Goal: Transaction & Acquisition: Purchase product/service

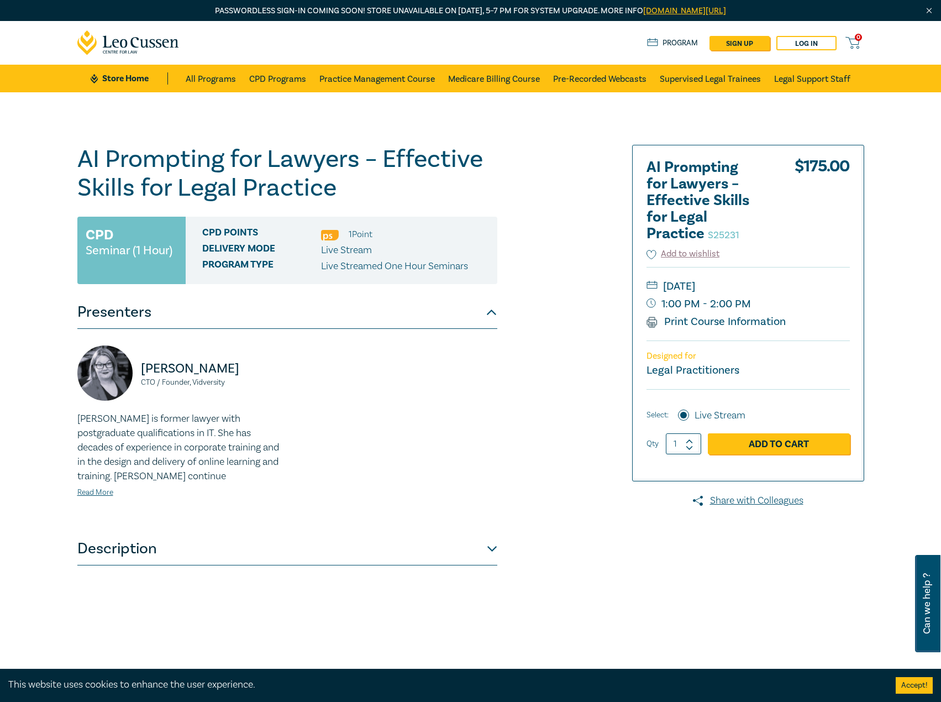
click at [500, 547] on div "AI Prompting for Lawyers – Effective Skills for Legal Practice S25231 CPD Semin…" at bounding box center [337, 421] width 533 height 553
click at [498, 547] on div "AI Prompting for Lawyers – Effective Skills for Legal Practice S25231 CPD Semin…" at bounding box center [337, 421] width 533 height 553
click at [495, 552] on button "Description" at bounding box center [287, 548] width 420 height 33
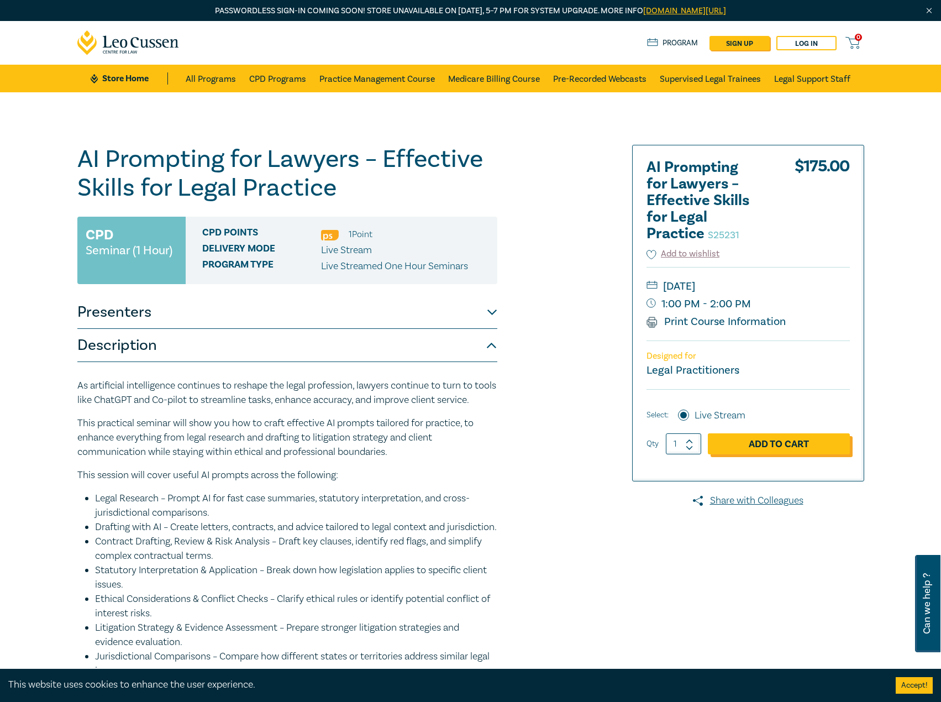
click at [794, 436] on link "Add to Cart" at bounding box center [779, 443] width 142 height 21
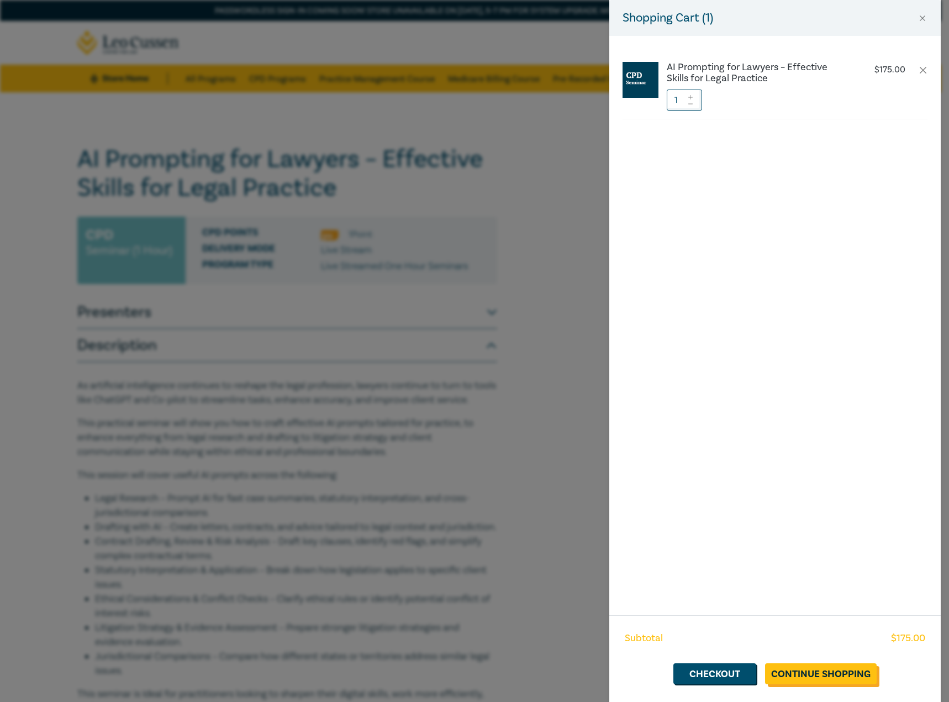
click at [807, 675] on link "Continue Shopping" at bounding box center [821, 673] width 112 height 21
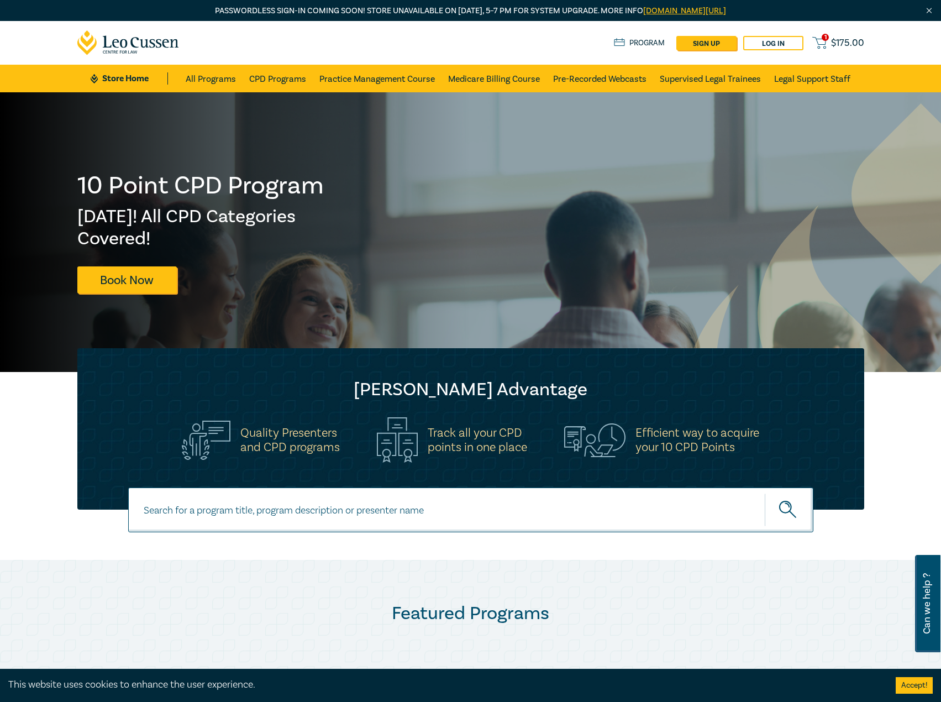
click at [825, 38] on span "1" at bounding box center [825, 37] width 7 height 7
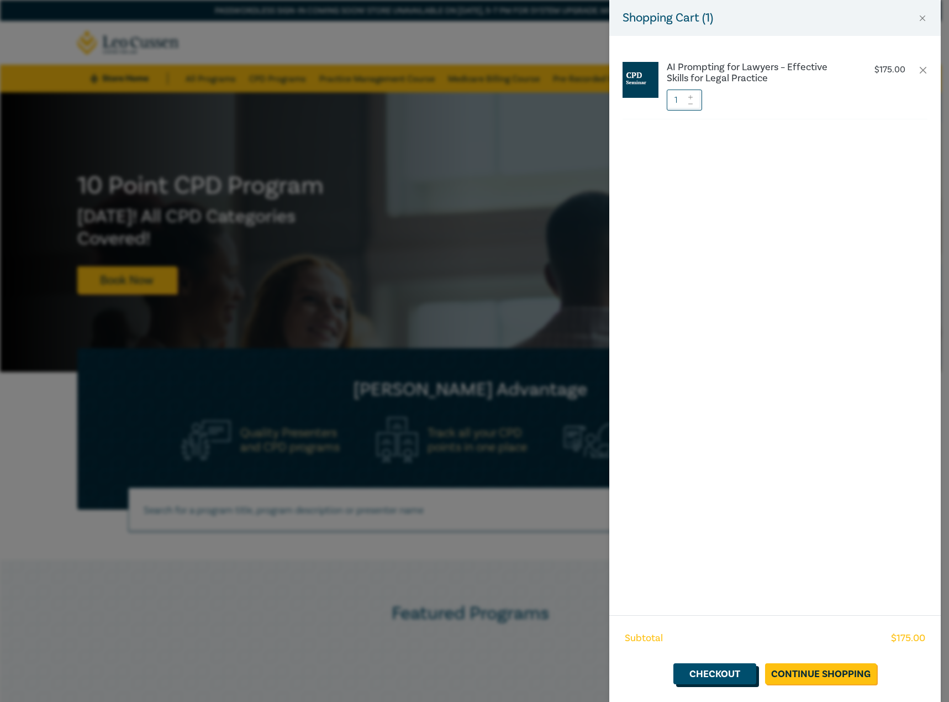
click at [702, 676] on link "Checkout" at bounding box center [715, 673] width 83 height 21
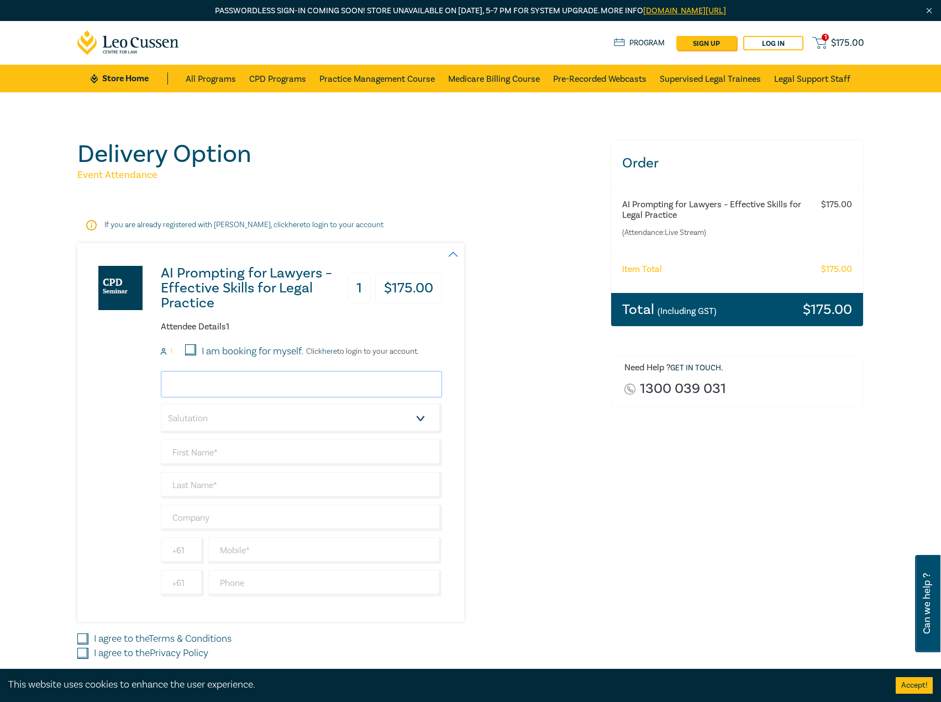
click at [239, 387] on input "email" at bounding box center [301, 384] width 281 height 27
click at [250, 356] on label "I am booking for myself." at bounding box center [253, 351] width 102 height 14
click at [192, 349] on input "I am booking for myself." at bounding box center [190, 349] width 11 height 11
checkbox input "true"
click at [344, 356] on p "Click here to login to your account." at bounding box center [360, 351] width 115 height 9
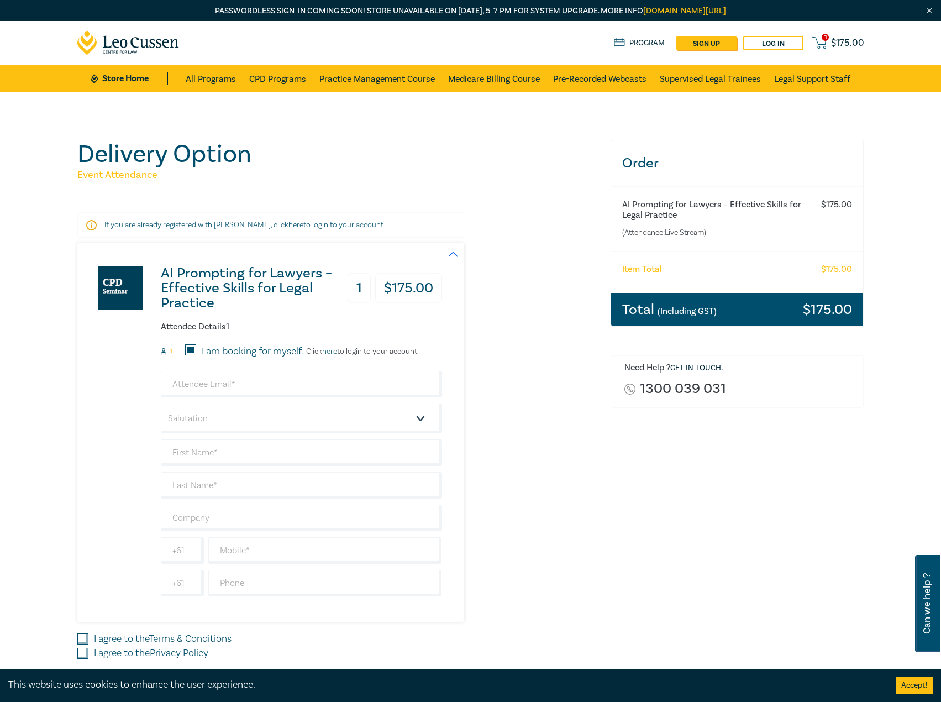
click at [341, 353] on p "Click here to login to your account." at bounding box center [360, 351] width 115 height 9
click at [335, 354] on link "here" at bounding box center [329, 351] width 15 height 10
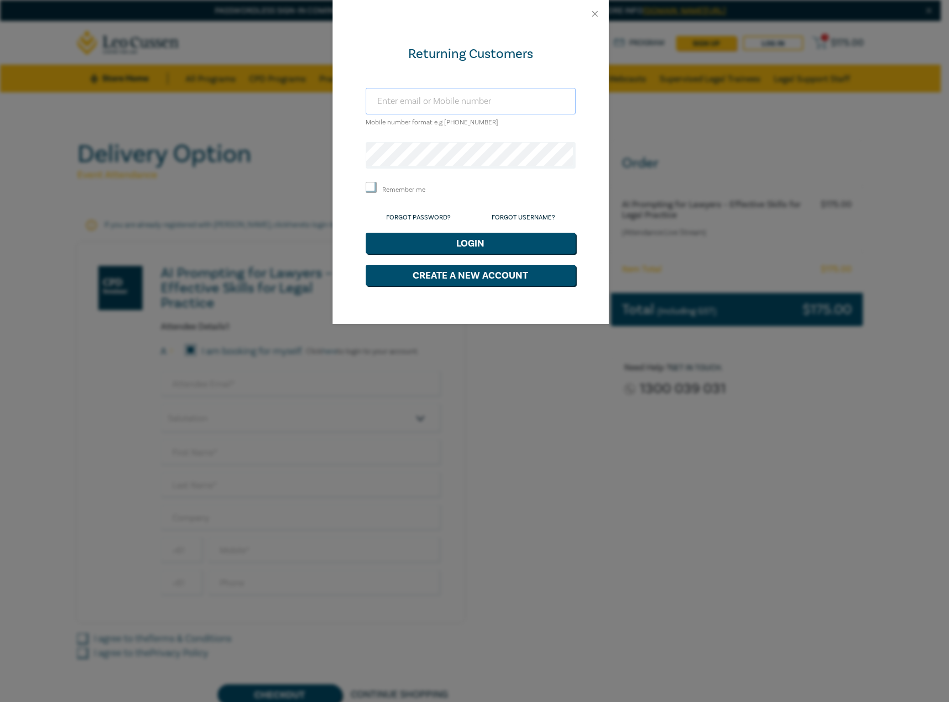
type input "agiannopoulos@leocussen.edu.au"
click at [360, 185] on div "Returning Customers agiannopoulos@leocussen.edu.au Mobile number format e.g +61…" at bounding box center [471, 176] width 276 height 296
click at [367, 186] on input "Remember me" at bounding box center [371, 187] width 11 height 11
checkbox input "true"
click at [394, 238] on button "Login" at bounding box center [471, 243] width 210 height 21
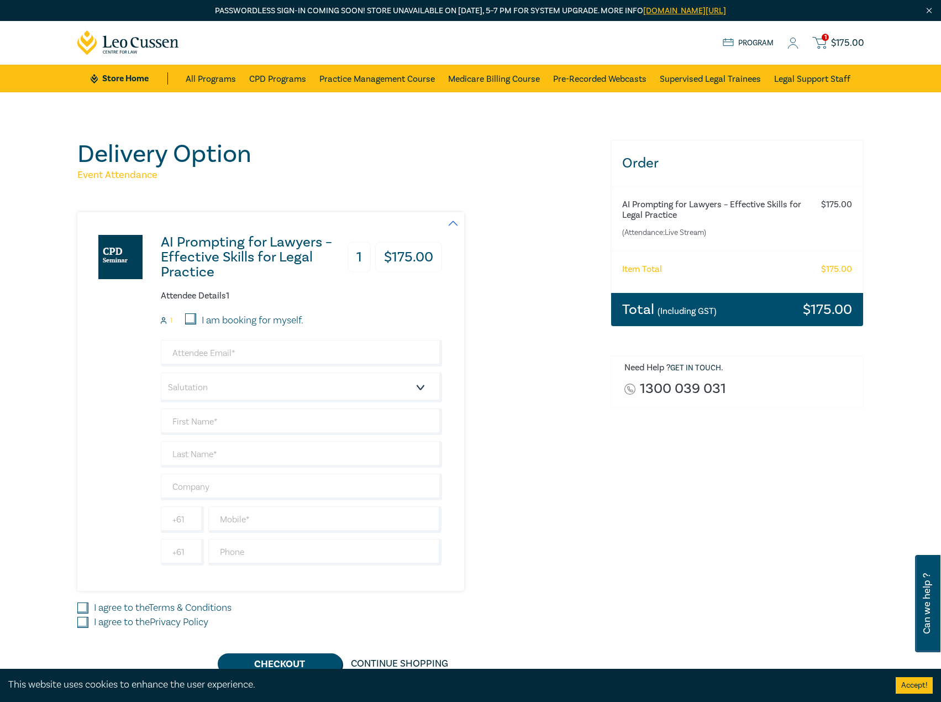
click at [193, 321] on input "I am booking for myself." at bounding box center [190, 318] width 11 height 11
checkbox input "true"
type input "agiannopoulos@leocussen.edu.au"
type input "Alex"
type input "Giannopoulos"
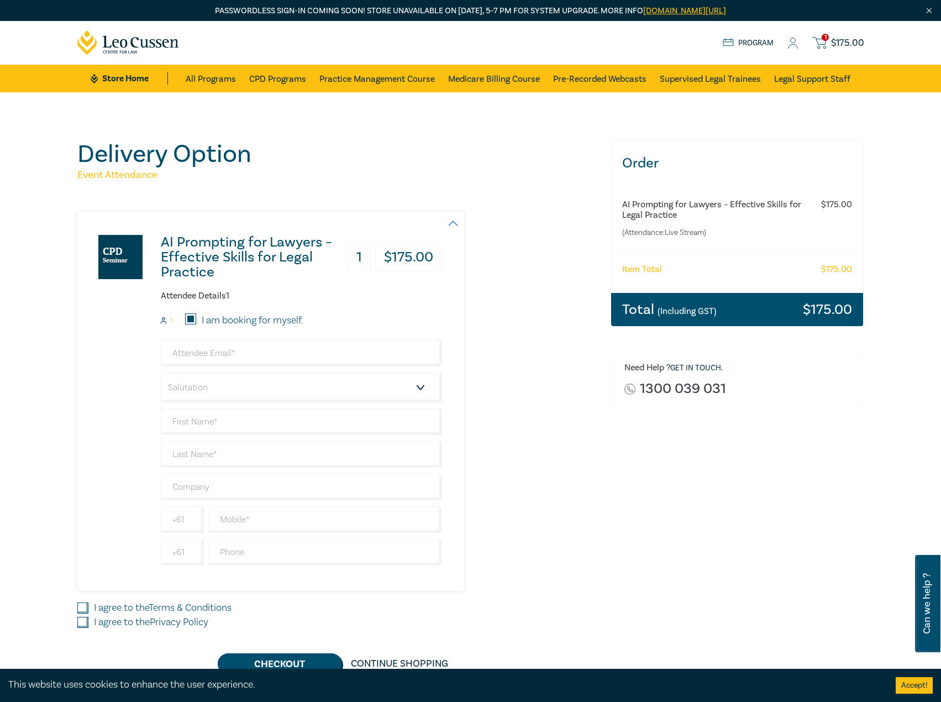
type input "Leo Cussen"
type input "402538363"
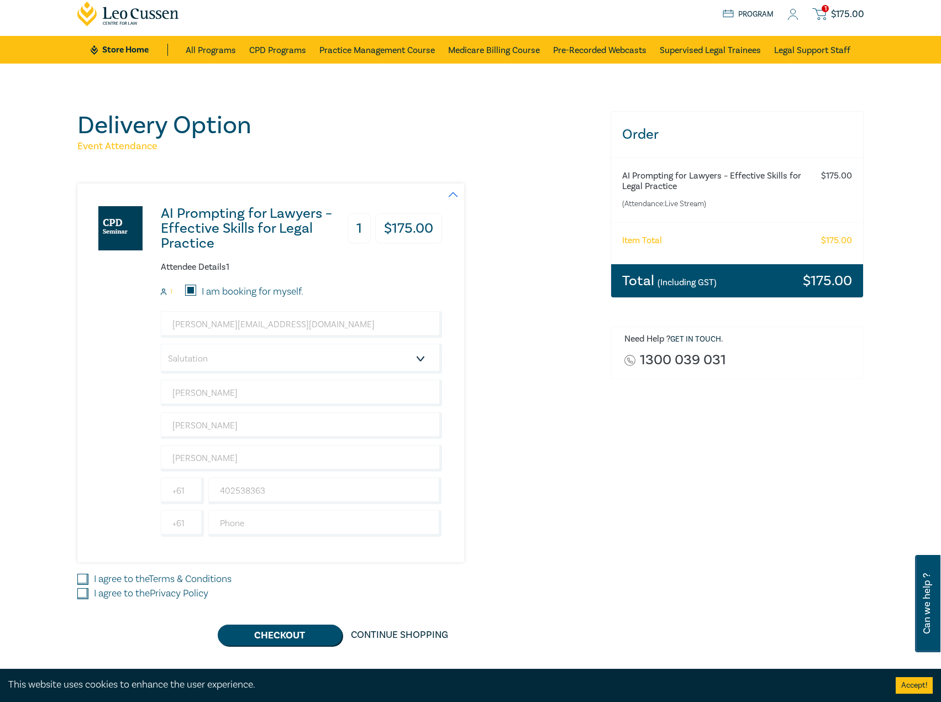
scroll to position [55, 0]
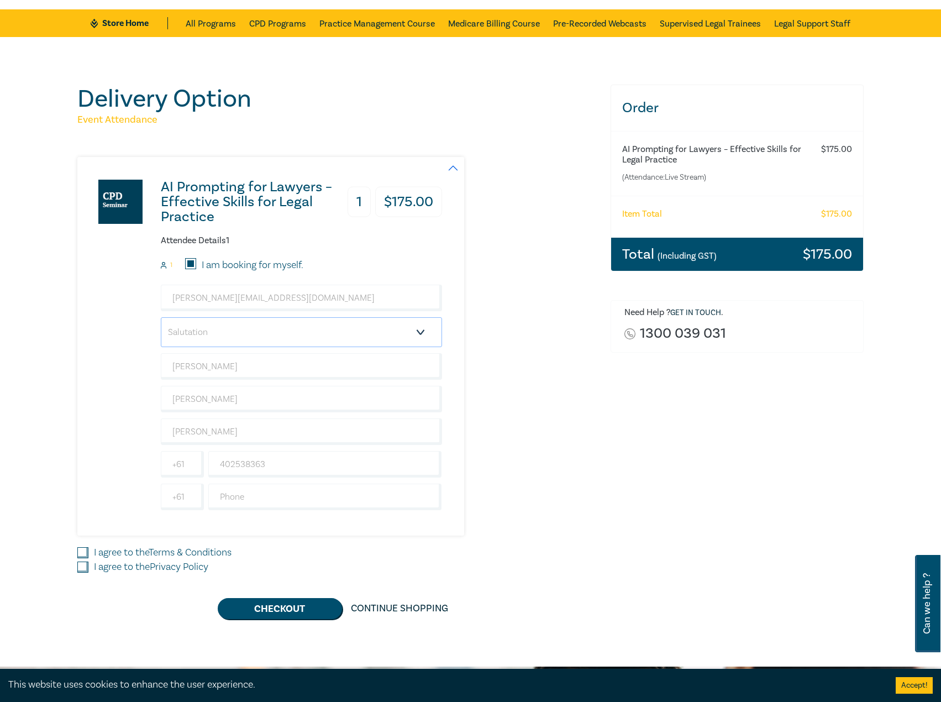
click at [233, 333] on select "Salutation Mr. Mrs. Ms. Miss Dr. Prof. Other" at bounding box center [301, 332] width 281 height 30
select select "Mr."
click at [161, 317] on select "Salutation Mr. Mrs. Ms. Miss Dr. Prof. Other" at bounding box center [301, 332] width 281 height 30
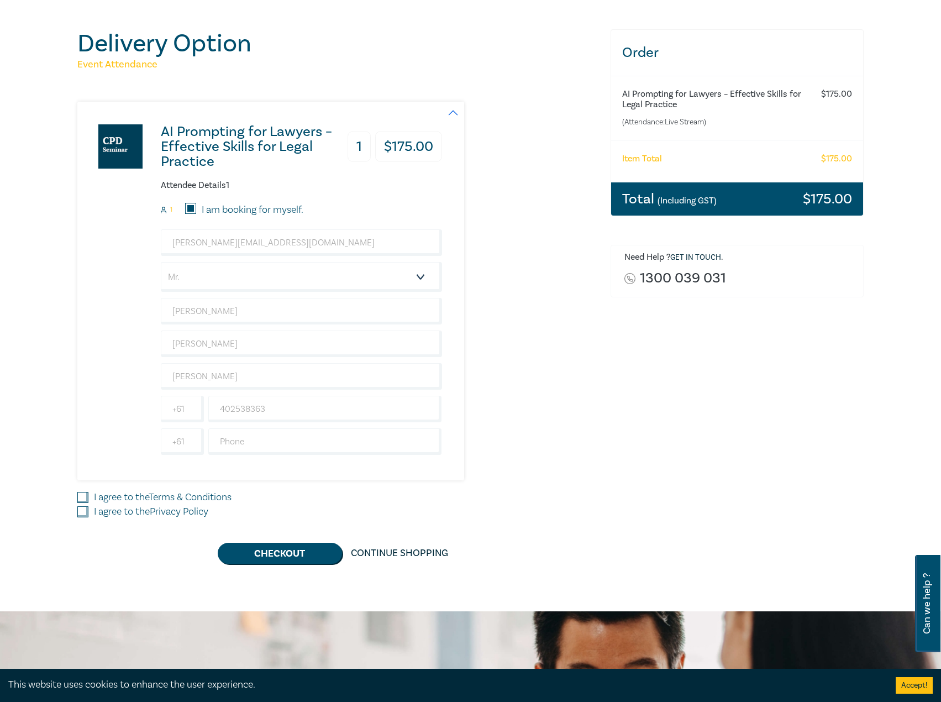
drag, startPoint x: 83, startPoint y: 492, endPoint x: 85, endPoint y: 503, distance: 11.1
click at [83, 495] on input "I agree to the Terms & Conditions" at bounding box center [82, 497] width 11 height 11
checkbox input "true"
drag, startPoint x: 85, startPoint y: 509, endPoint x: 181, endPoint y: 538, distance: 100.7
click at [87, 512] on input "I agree to the Privacy Policy" at bounding box center [82, 511] width 11 height 11
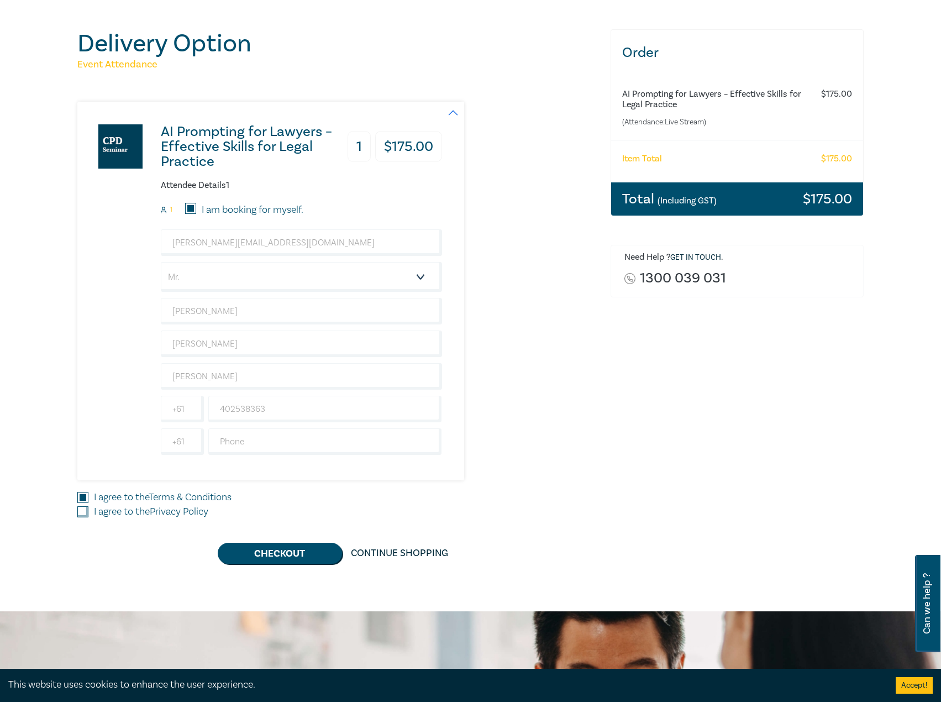
checkbox input "true"
click at [288, 556] on button "Checkout" at bounding box center [280, 553] width 124 height 21
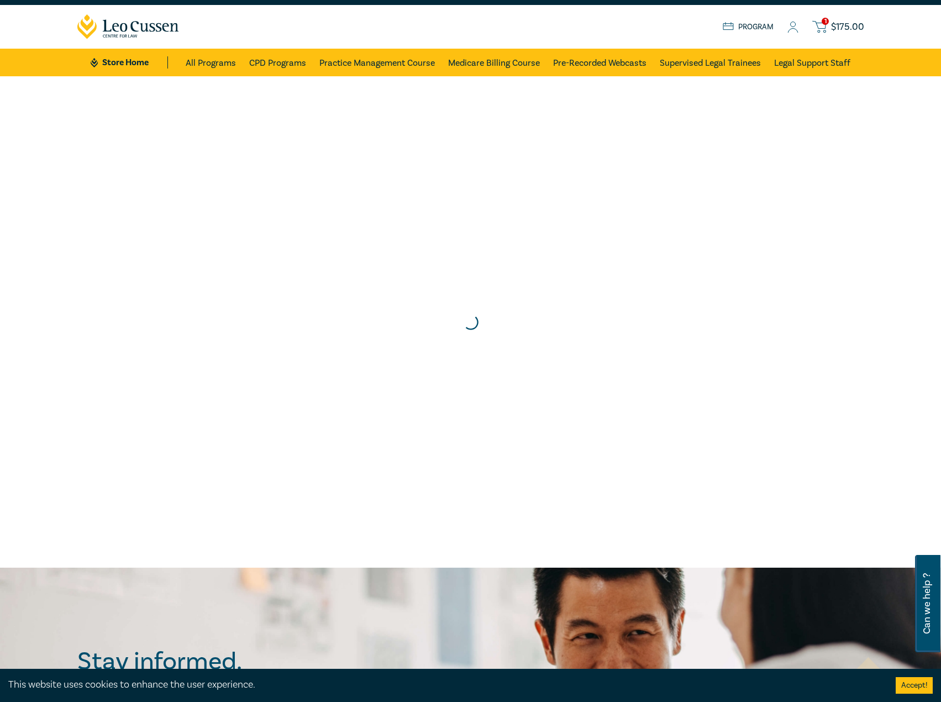
scroll to position [0, 0]
